Goal: Task Accomplishment & Management: Use online tool/utility

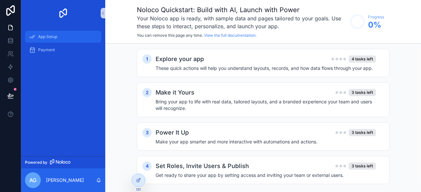
click at [57, 35] on span "App Setup" at bounding box center [47, 36] width 19 height 5
click at [252, 64] on div "Explore your app 4 tasks left These quick actions will help you understand layo…" at bounding box center [269, 63] width 228 height 17
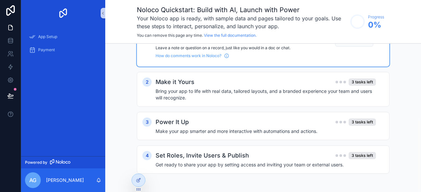
scroll to position [148, 0]
click at [225, 96] on h4 "Bring your app to life with real data, tailored layouts, and a branded experien…" at bounding box center [265, 94] width 220 height 13
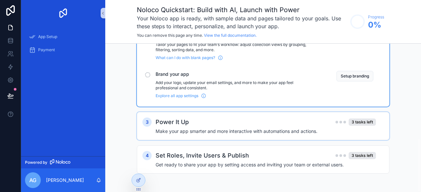
click at [213, 126] on div "Power It Up 3 tasks left" at bounding box center [265, 122] width 220 height 9
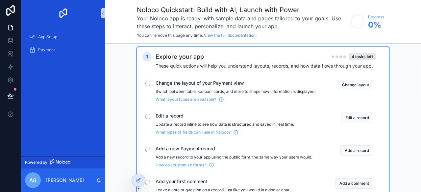
scroll to position [0, 0]
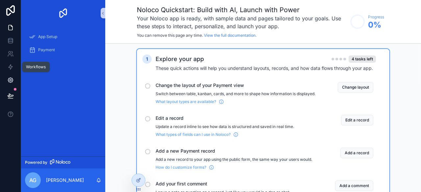
click at [9, 80] on icon at bounding box center [10, 80] width 7 height 7
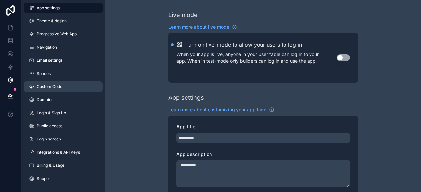
click at [55, 82] on link "Custom Code" at bounding box center [63, 86] width 79 height 11
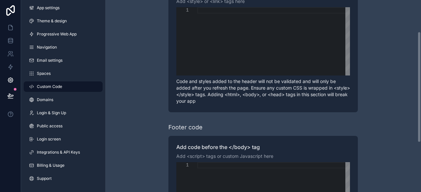
scroll to position [109, 0]
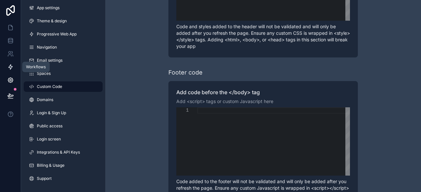
click at [8, 65] on icon at bounding box center [10, 67] width 7 height 7
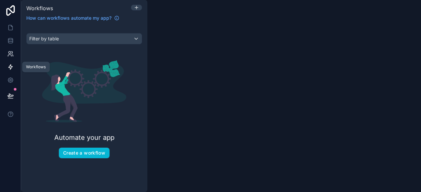
click at [9, 53] on icon at bounding box center [10, 53] width 2 height 2
